Goal: Browse casually: Explore the website without a specific task or goal

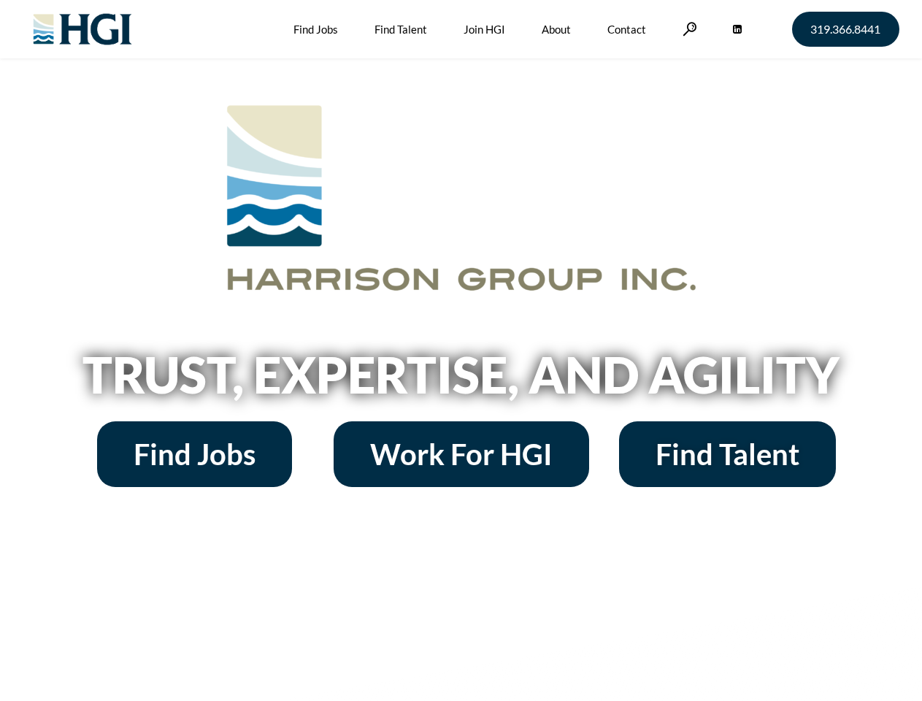
click at [460, 350] on h2 "Trust, Expertise, and Agility" at bounding box center [461, 375] width 832 height 50
click at [687, 28] on link at bounding box center [689, 29] width 15 height 14
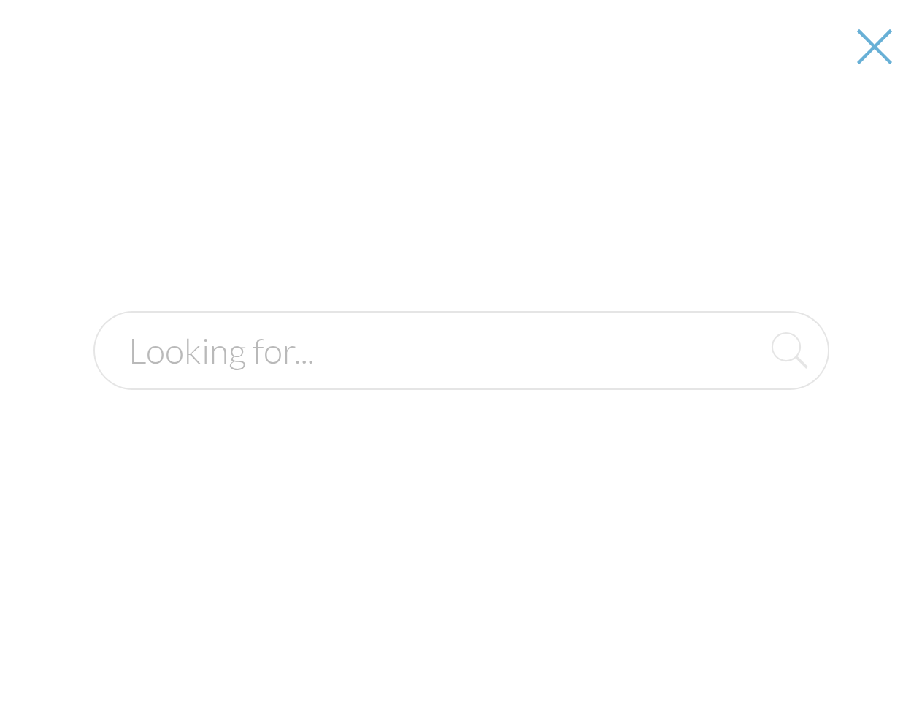
click at [460, 379] on h2 "Trust, Expertise, and Agility" at bounding box center [461, 375] width 832 height 50
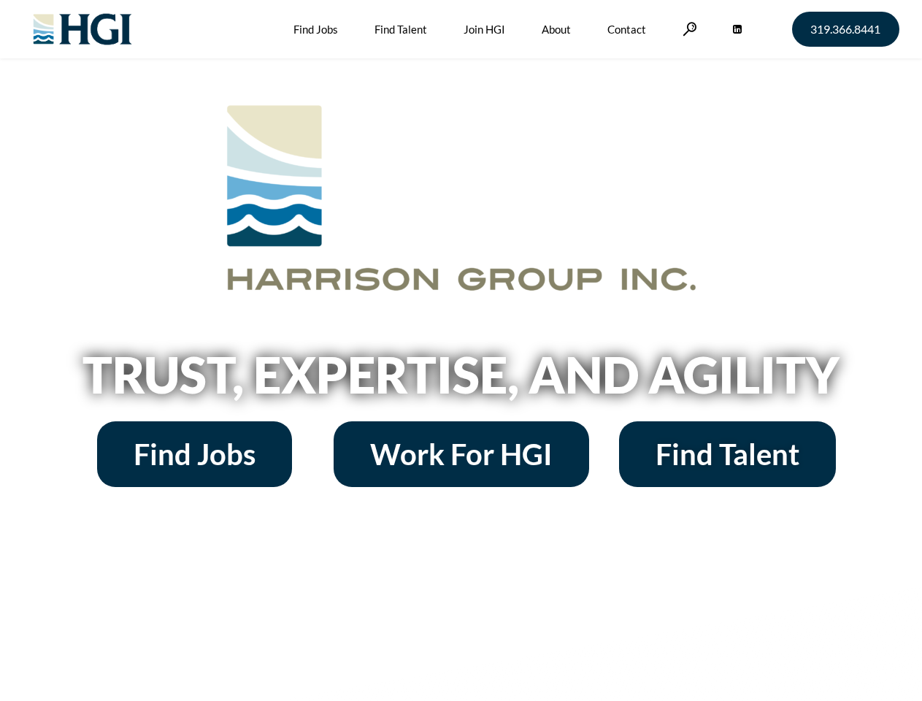
click at [460, 350] on h2 "Trust, Expertise, and Agility" at bounding box center [461, 375] width 832 height 50
click at [687, 28] on link at bounding box center [689, 29] width 15 height 14
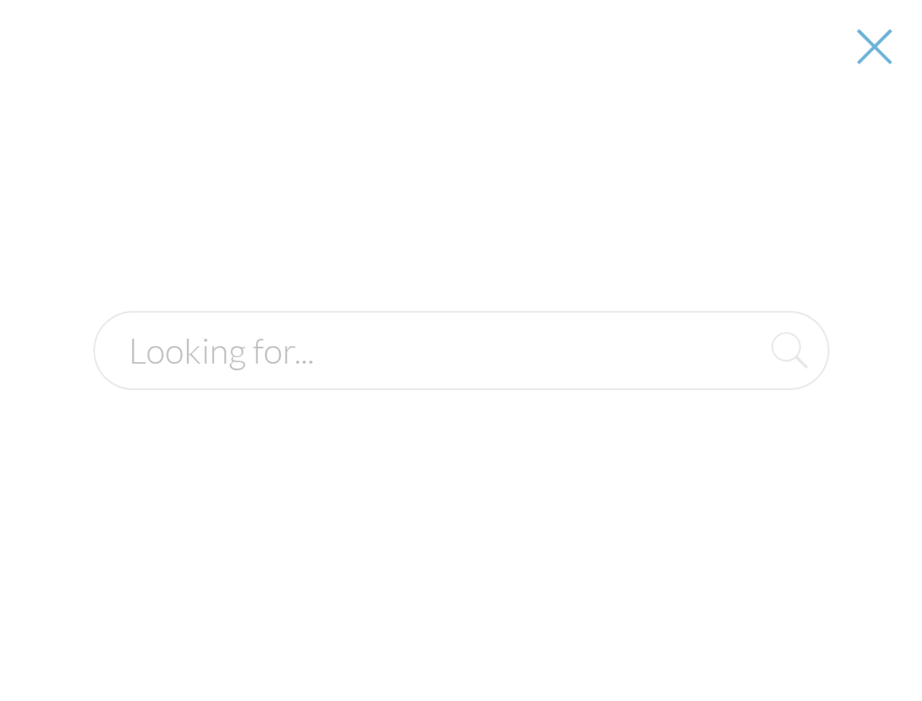
click at [460, 379] on h2 "Trust, Expertise, and Agility" at bounding box center [461, 375] width 832 height 50
